Goal: Information Seeking & Learning: Learn about a topic

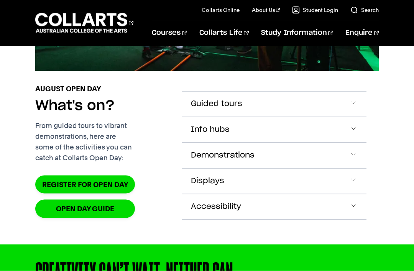
scroll to position [664, 0]
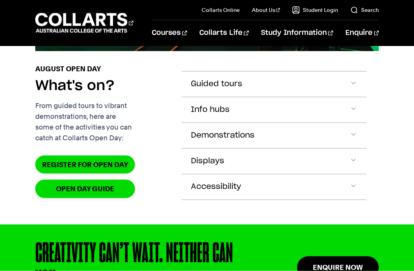
click at [296, 97] on button "Info hubs" at bounding box center [274, 84] width 185 height 25
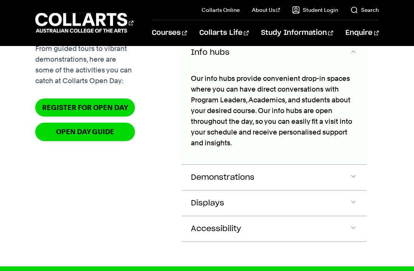
click at [335, 66] on button "Info hubs" at bounding box center [274, 52] width 185 height 25
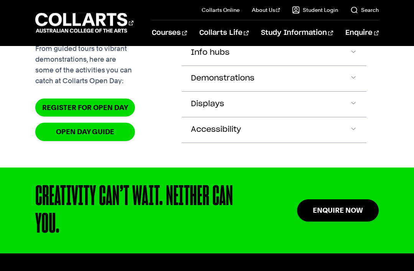
click at [352, 40] on button "Guided tours" at bounding box center [274, 27] width 185 height 25
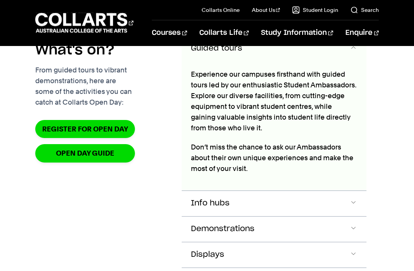
scroll to position [695, 0]
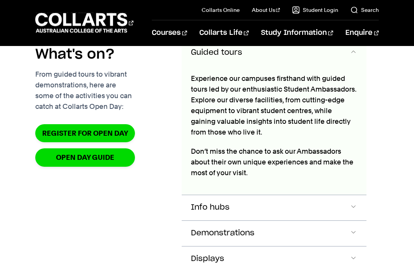
click at [347, 66] on button "Guided tours" at bounding box center [274, 52] width 185 height 25
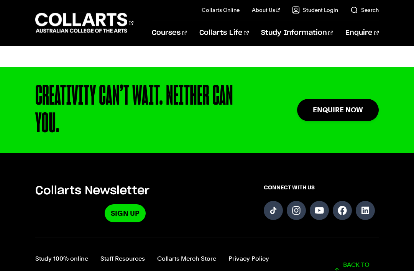
scroll to position [836, 0]
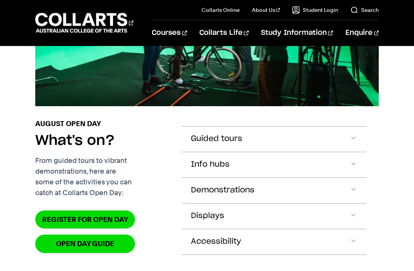
click at [350, 144] on span "Accordion Section" at bounding box center [354, 139] width 8 height 10
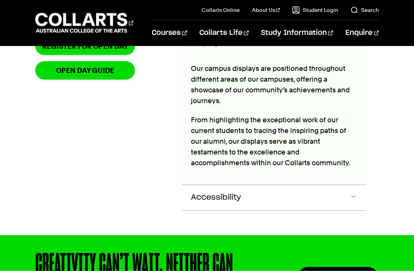
click at [347, 56] on button "Displays" at bounding box center [274, 42] width 185 height 25
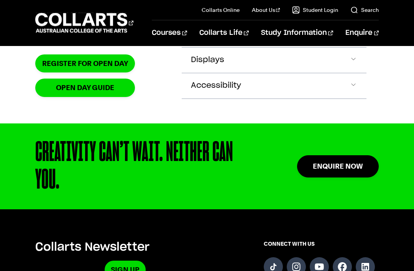
scroll to position [764, 0]
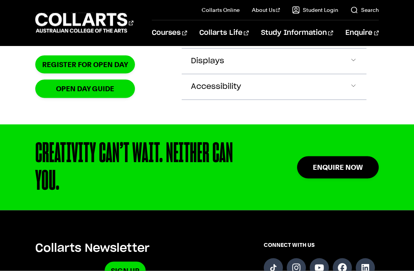
click at [88, 98] on link "OPEN DAY GUIDE" at bounding box center [85, 89] width 100 height 18
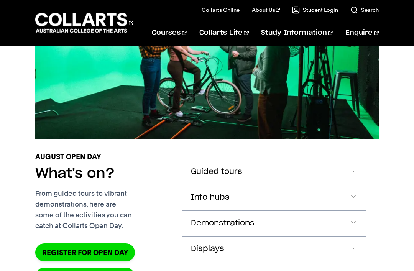
scroll to position [577, 0]
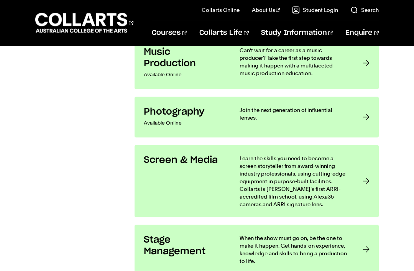
scroll to position [1601, 0]
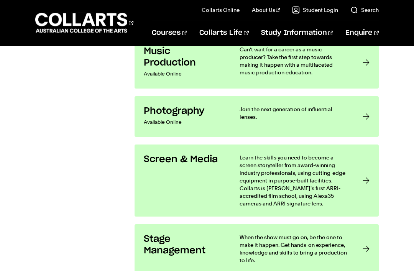
click at [351, 169] on link "Screen & Media Learn the skills you need to become a screen storyteller from aw…" at bounding box center [257, 181] width 244 height 72
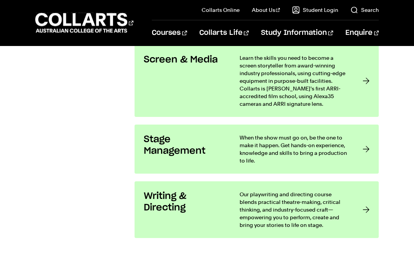
click at [352, 206] on link "Writing & Directing Our playwriting and directing course blends practical theat…" at bounding box center [257, 210] width 244 height 57
